Goal: Find contact information

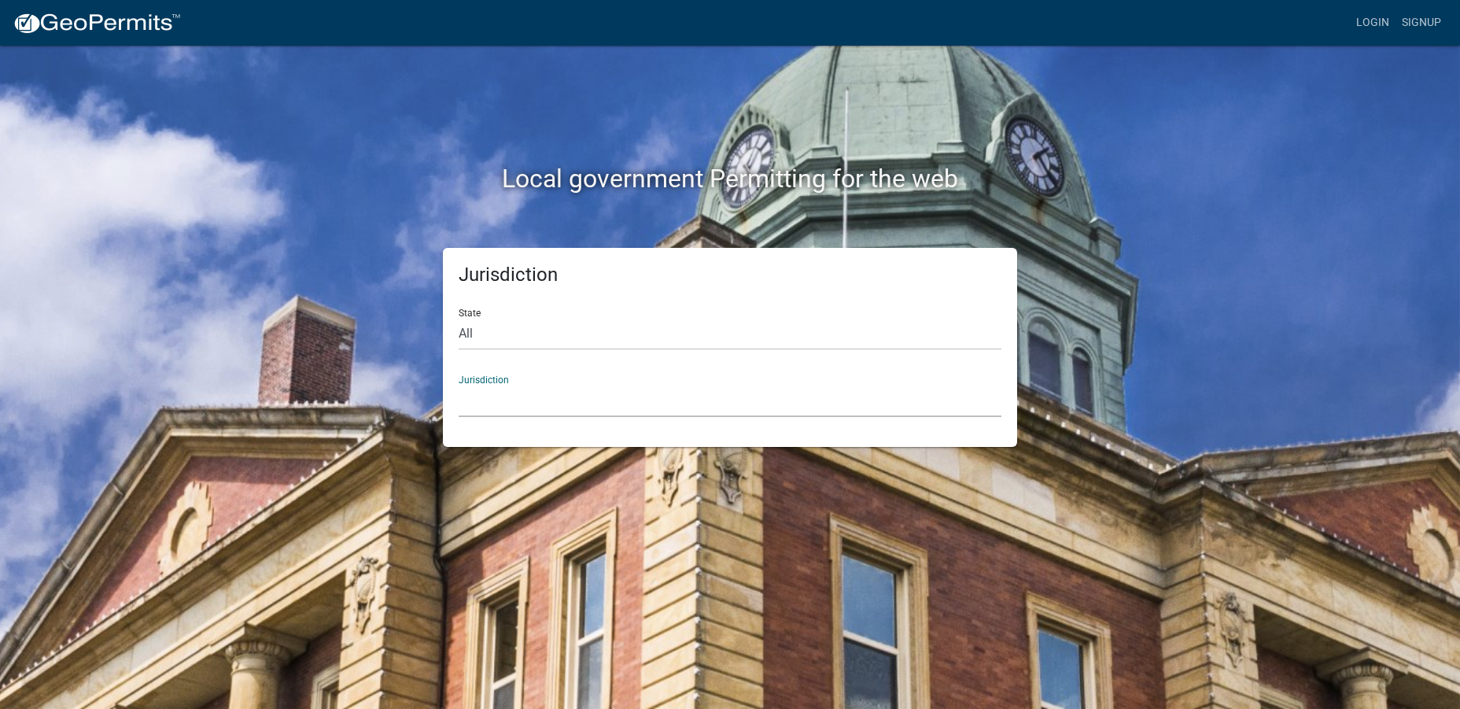
click at [513, 392] on select "Custer County, Colorado Carroll County, Georgia Cook County, Georgia Crawford C…" at bounding box center [730, 401] width 543 height 32
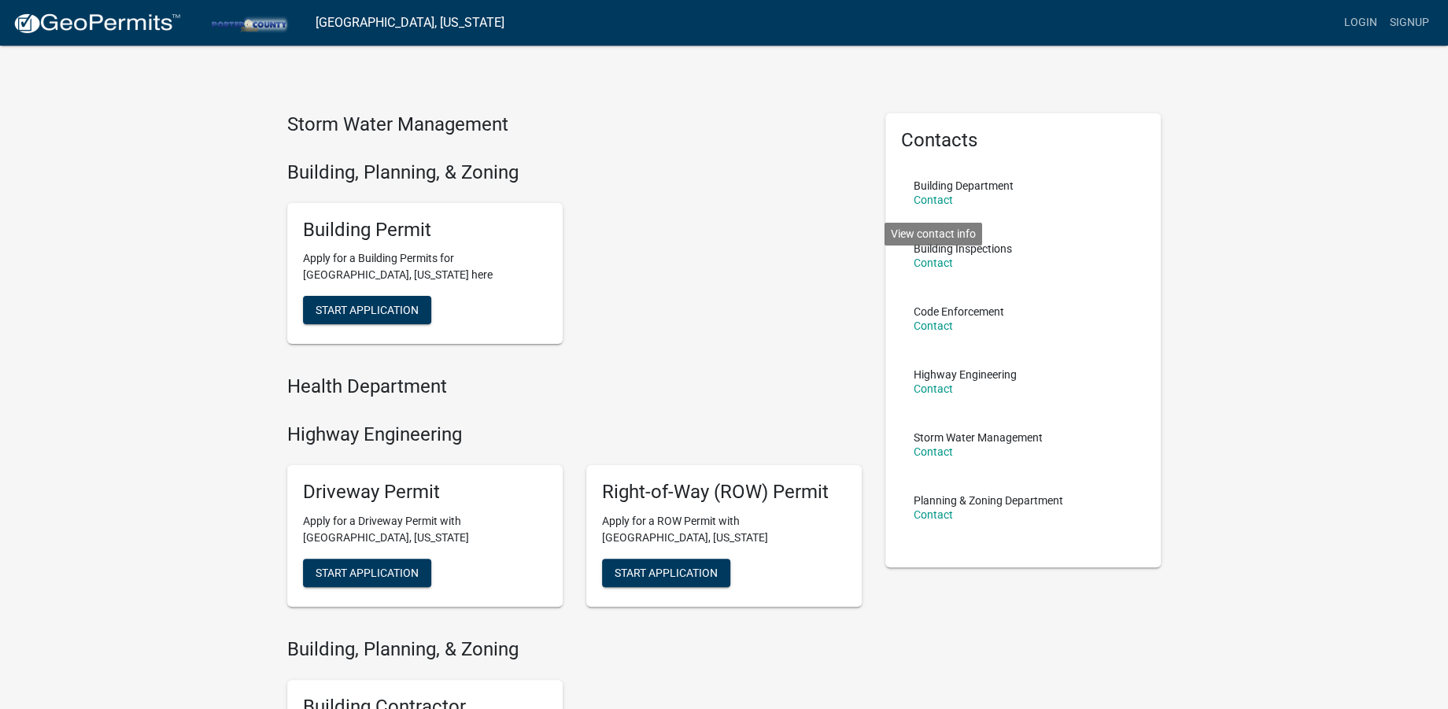
click at [931, 264] on link "Contact" at bounding box center [932, 262] width 39 height 13
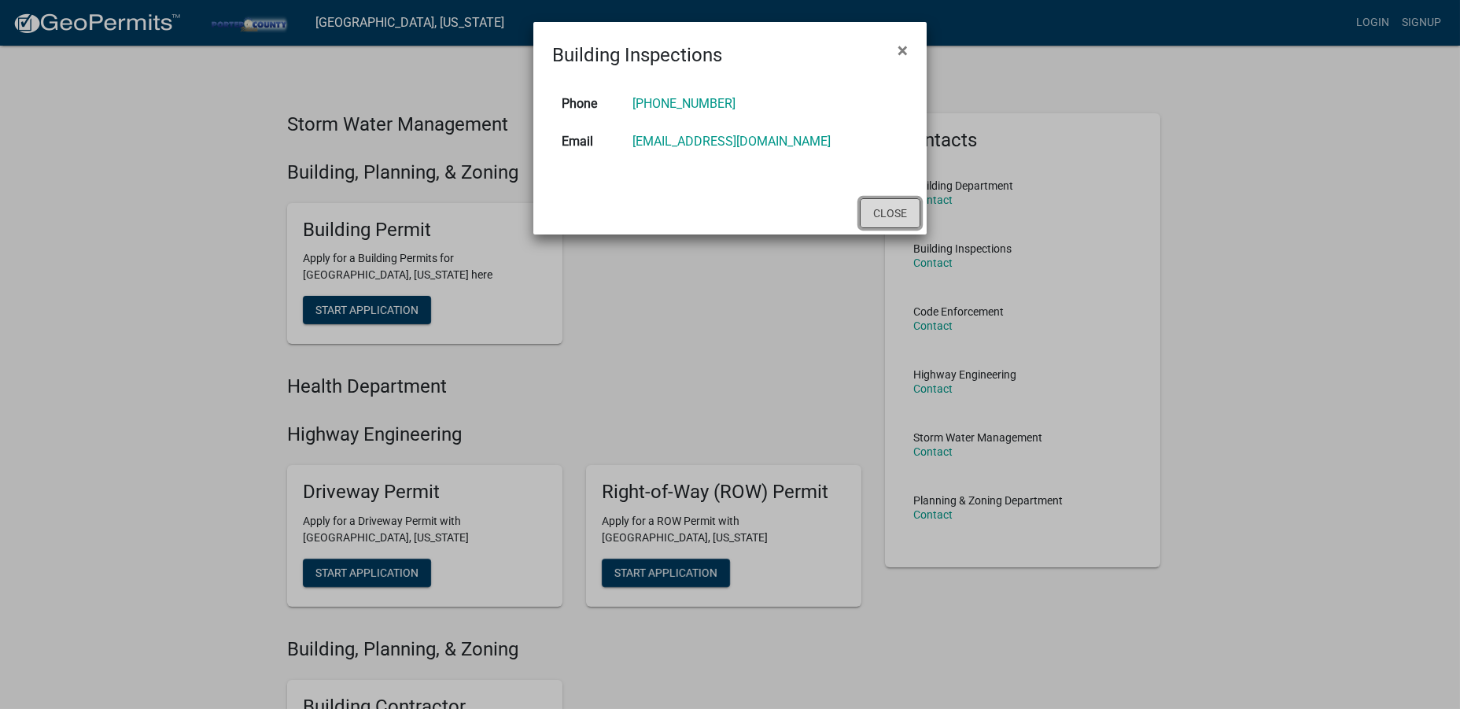
click at [869, 208] on button "Close" at bounding box center [890, 213] width 61 height 30
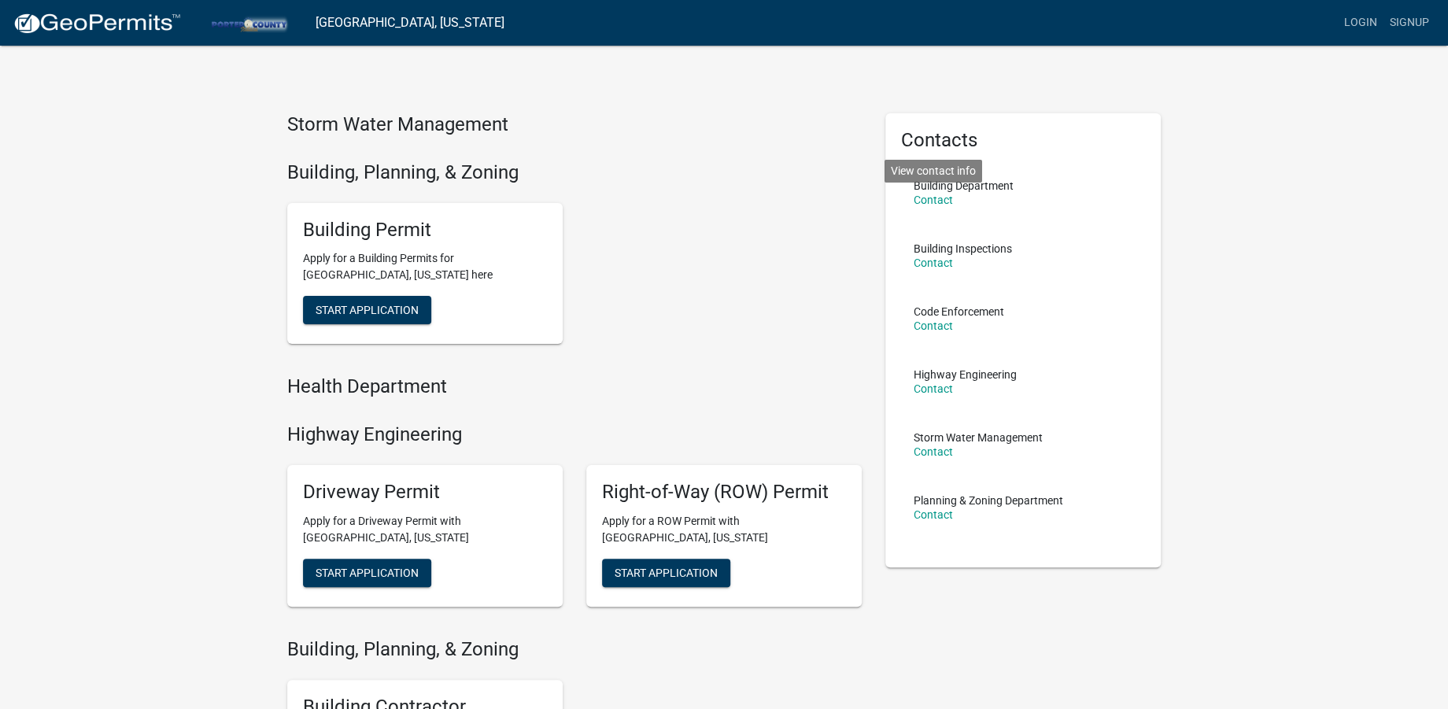
click at [929, 197] on link "Contact" at bounding box center [932, 200] width 39 height 13
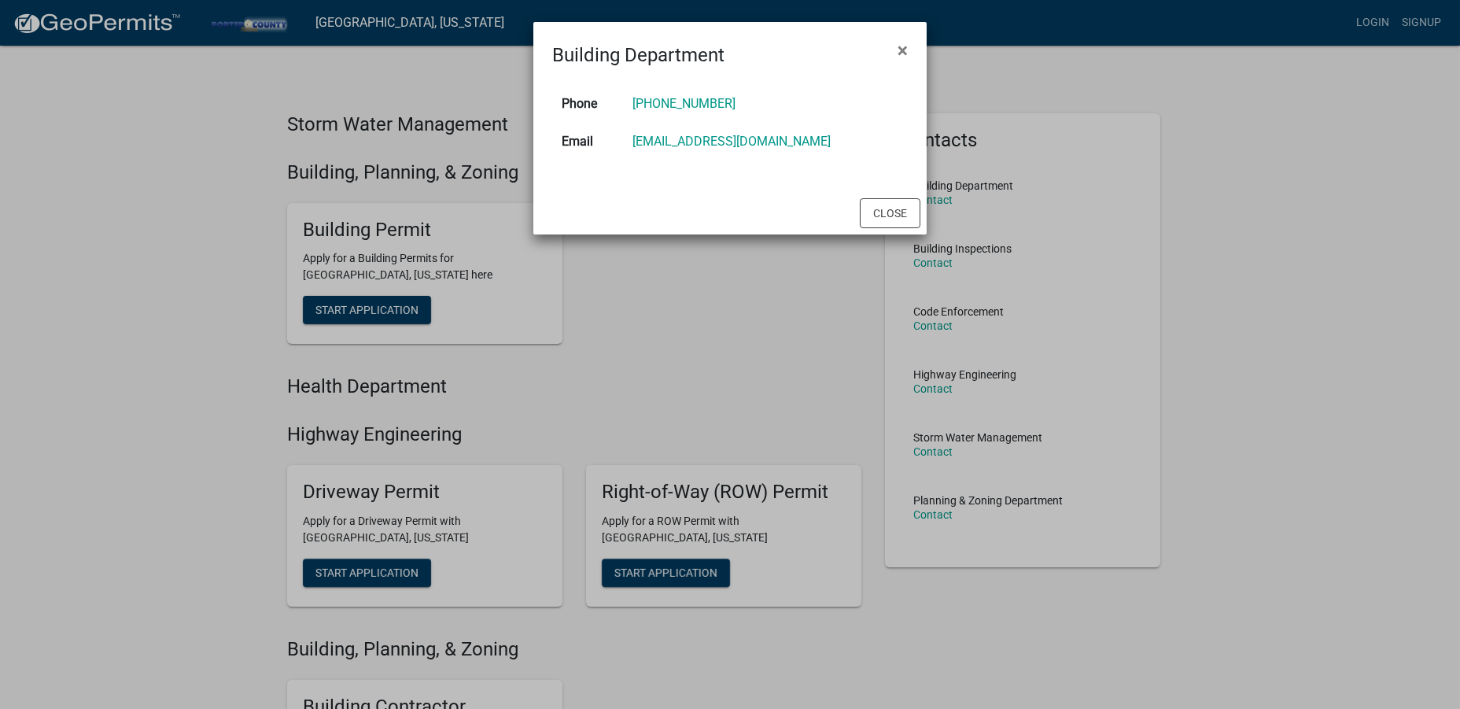
click at [905, 47] on span "×" at bounding box center [903, 50] width 10 height 22
